Goal: Complete application form

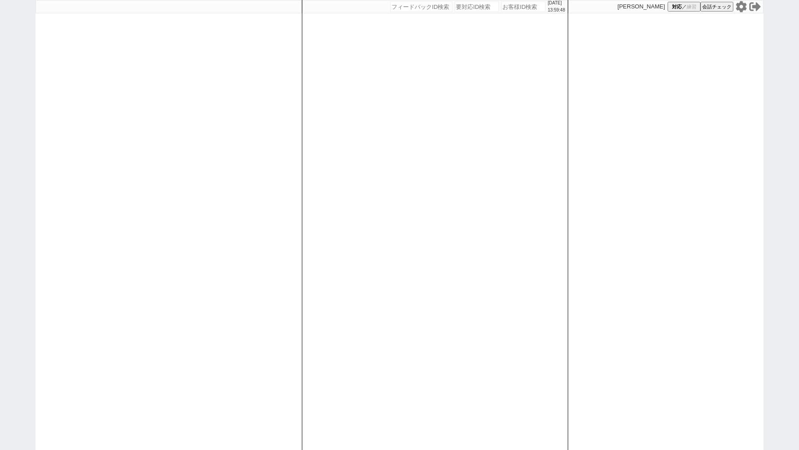
click at [501, 8] on input "number" at bounding box center [523, 6] width 44 height 11
paste input "611099"
type input "611099"
select select "2"
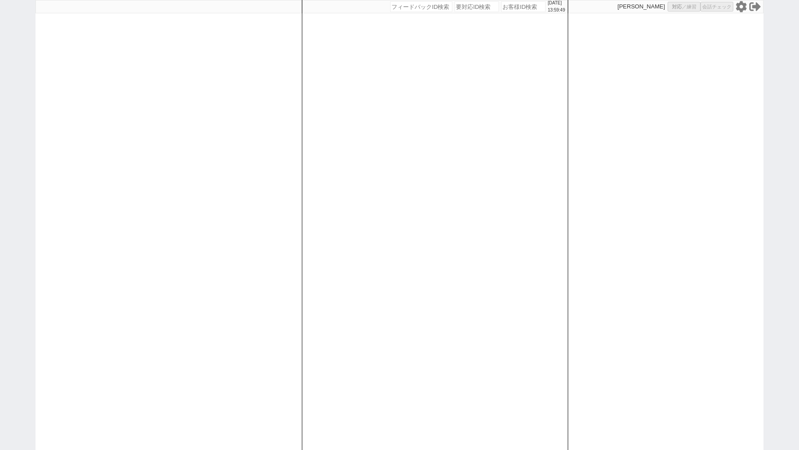
select select "2"
select select
select select "8"
select select
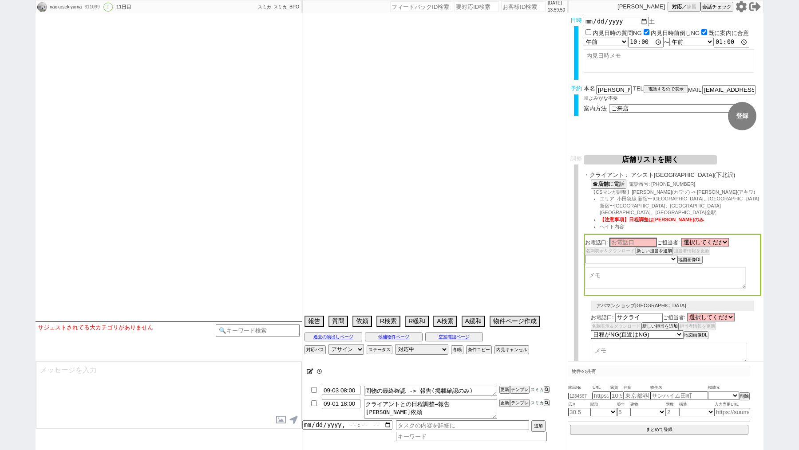
type textarea "ハウスコムNG @いきなりの電話NG　当日まで他社なし 他社内見　30日→ビック自由が丘の対応が不安におもい見送り"
select select "2025"
select select "10"
select select "35"
select select "0"
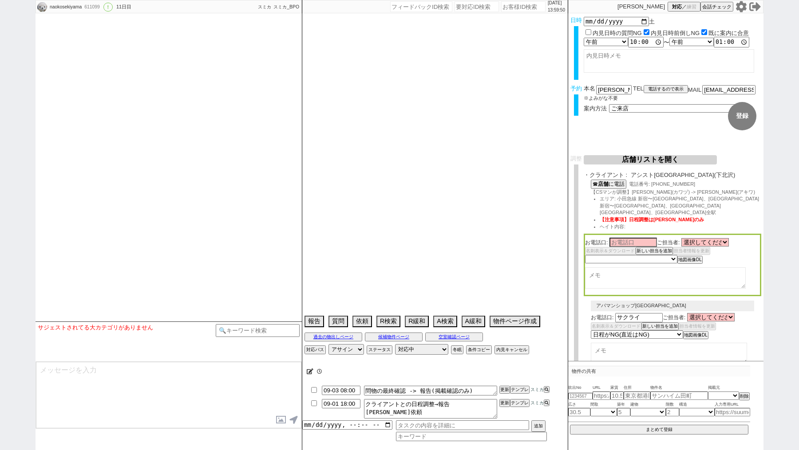
select select "10"
select select "12"
select select "15"
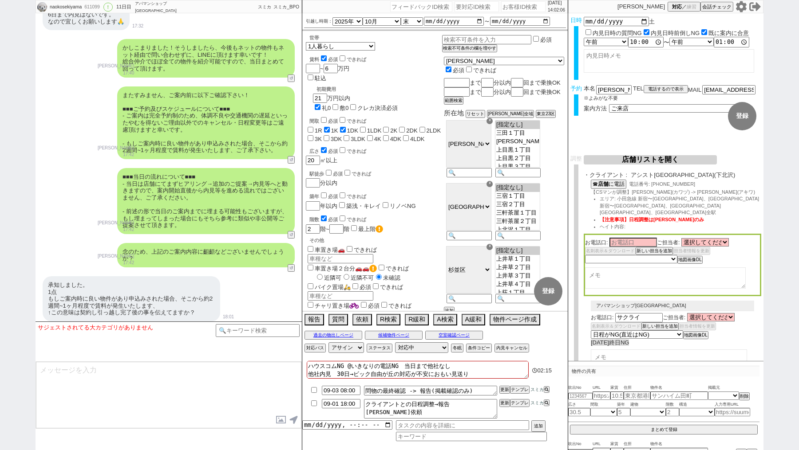
scroll to position [4705, 0]
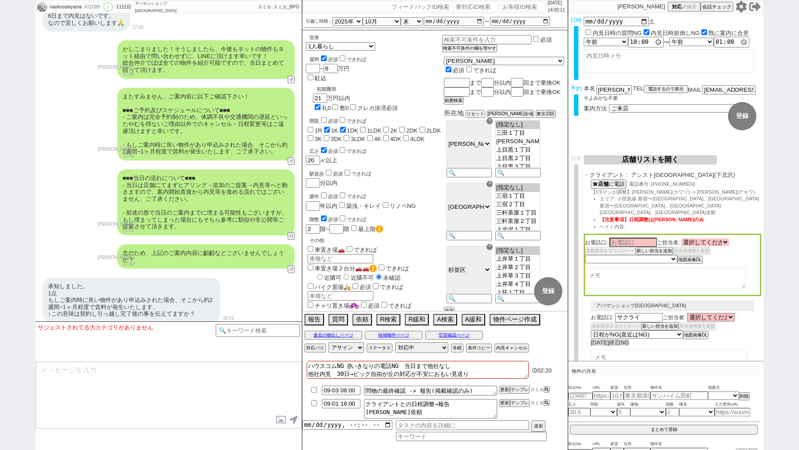
click at [695, 239] on select "選択して[PERSON_NAME] [PERSON_NAME] [PERSON_NAME] [PERSON_NAME] [PERSON_NAME] [PERS…" at bounding box center [704, 243] width 47 height 8
select select "[DATE]"
click at [649, 238] on input at bounding box center [632, 242] width 47 height 8
type input "[PERSON_NAME]"
click at [654, 255] on select "未定 希望で最短でOK 最短以外でOK 日程がNG(直近で別日提案可) 日程がNG(直近はNG) お客様ごとNG 折返し待ち 店舗が定休/終業後で連絡取れず" at bounding box center [630, 259] width 91 height 8
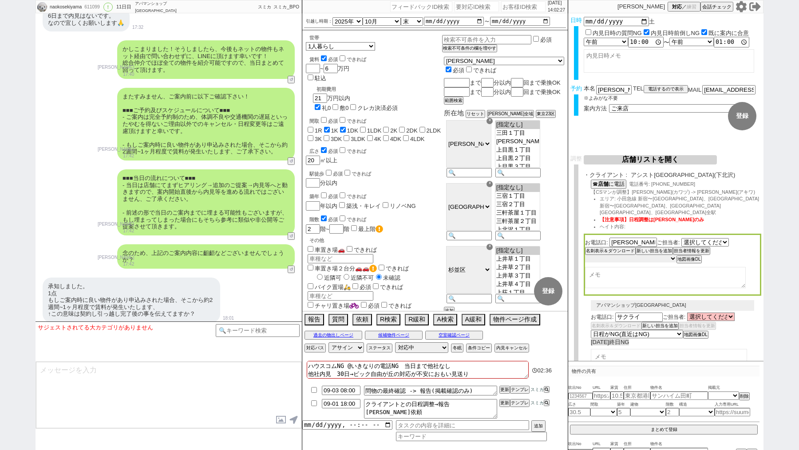
select select "5"
select select "[DATE]"
select select "5"
